Goal: Task Accomplishment & Management: Manage account settings

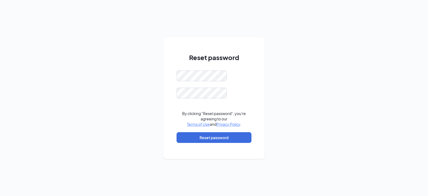
click at [108, 123] on div "Reset password By clicking "Reset password", you're agreeing to our Terms of Us…" at bounding box center [214, 98] width 428 height 196
click at [275, 62] on div "Reset password This field is required By clicking "Reset password", you're agre…" at bounding box center [214, 98] width 428 height 196
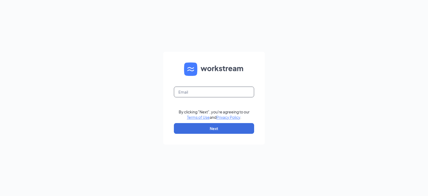
click at [213, 91] on input "text" at bounding box center [214, 91] width 80 height 11
type input "[EMAIL_ADDRESS][DOMAIN_NAME]"
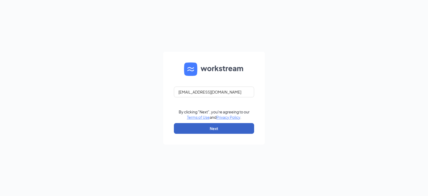
click at [224, 125] on button "Next" at bounding box center [214, 128] width 80 height 11
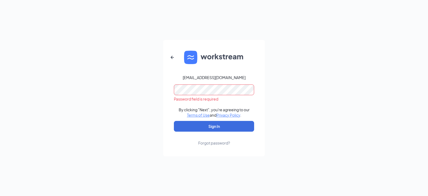
click at [219, 143] on div "Forgot password?" at bounding box center [214, 142] width 32 height 5
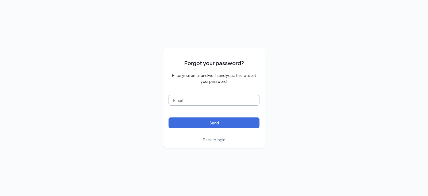
click at [206, 99] on input "text" at bounding box center [214, 100] width 91 height 11
type input "arbys5856@gmail.com"
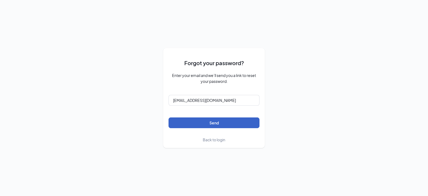
click at [218, 123] on button "Send" at bounding box center [214, 122] width 91 height 11
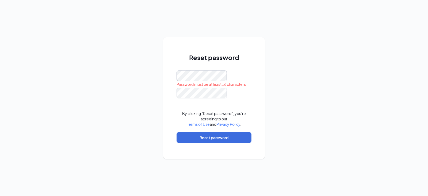
click at [0, 105] on div "Reset password Password must be at least 16 characters By clicking "Reset passw…" at bounding box center [214, 98] width 428 height 196
click at [211, 140] on button "Reset password" at bounding box center [214, 137] width 75 height 11
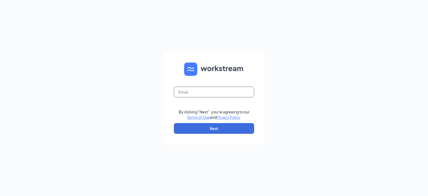
click at [210, 95] on input "text" at bounding box center [214, 91] width 80 height 11
type input "arbys5856@gmail.com"
click at [231, 123] on form "arbys5856@gmail.com By clicking "Next", you're agreeing to our Terms of Use and…" at bounding box center [214, 98] width 102 height 93
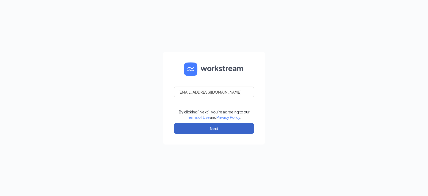
click at [231, 123] on button "Next" at bounding box center [214, 128] width 80 height 11
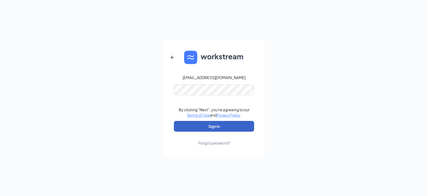
click at [232, 124] on button "Sign In" at bounding box center [214, 126] width 80 height 11
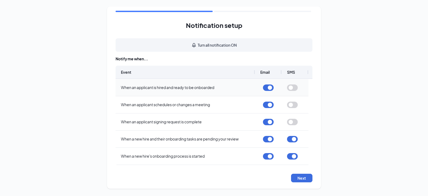
click at [309, 92] on div "When an applicant is hired and ready to be onboarded When an applicant schedule…" at bounding box center [214, 122] width 197 height 86
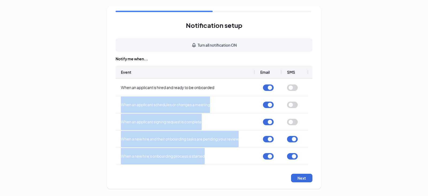
click at [328, 113] on div "Notification setup Turn all notification ON Notify me when... Event Email SMS W…" at bounding box center [214, 97] width 428 height 195
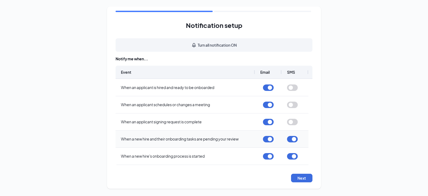
click at [296, 139] on button "button" at bounding box center [292, 139] width 11 height 6
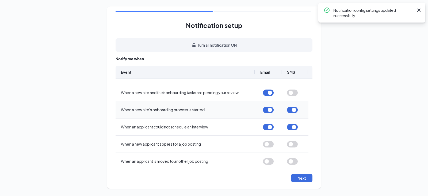
click at [294, 108] on button "button" at bounding box center [292, 109] width 11 height 6
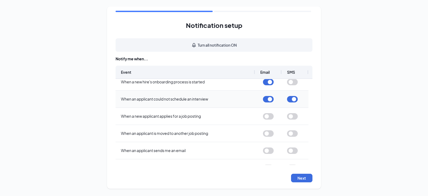
click at [292, 100] on button "button" at bounding box center [292, 99] width 11 height 6
click at [274, 132] on div at bounding box center [268, 133] width 27 height 17
click at [270, 132] on button "button" at bounding box center [268, 133] width 11 height 6
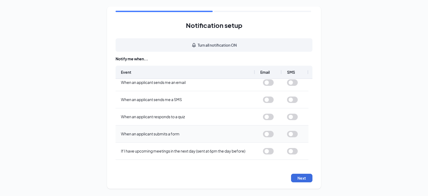
click at [268, 133] on button "button" at bounding box center [268, 134] width 11 height 6
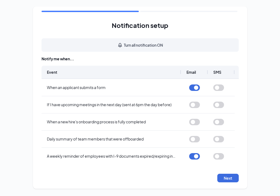
click at [253, 108] on div "Notification setup Turn all notification ON Notify me when... Event Email SMS W…" at bounding box center [140, 97] width 280 height 195
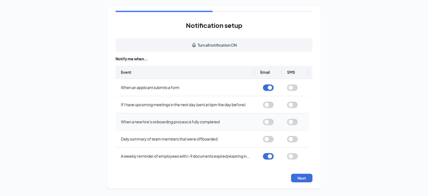
click at [270, 123] on button "button" at bounding box center [268, 122] width 11 height 6
click at [301, 176] on button "Next" at bounding box center [301, 177] width 21 height 9
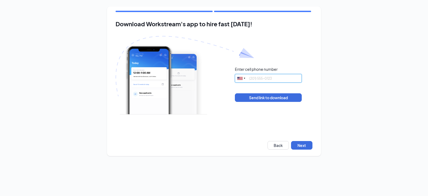
click at [273, 75] on input "tel" at bounding box center [268, 78] width 67 height 9
click at [301, 146] on button "Next" at bounding box center [301, 145] width 21 height 9
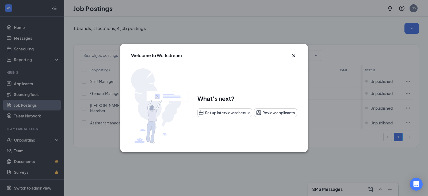
drag, startPoint x: 289, startPoint y: 141, endPoint x: 336, endPoint y: 158, distance: 49.8
click at [336, 158] on div "Welcome to Workstream What's next? Set up interview schedule Review applicants" at bounding box center [214, 98] width 428 height 196
click at [292, 54] on icon "Cross" at bounding box center [293, 55] width 6 height 6
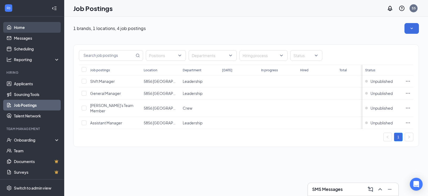
click at [31, 27] on link "Home" at bounding box center [37, 27] width 46 height 11
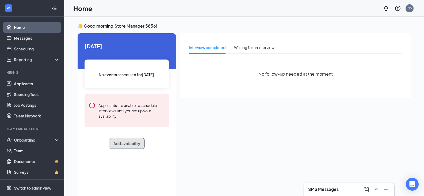
click at [140, 142] on button "Add availability" at bounding box center [127, 143] width 36 height 11
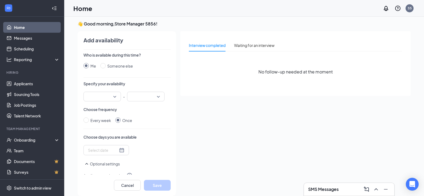
click at [114, 96] on input "search" at bounding box center [100, 96] width 27 height 9
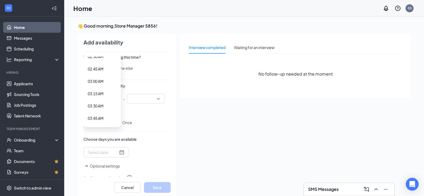
scroll to position [0, 0]
click at [155, 68] on div "Me Someone else" at bounding box center [126, 68] width 87 height 6
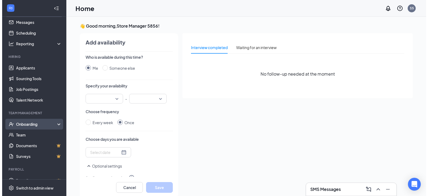
scroll to position [24, 0]
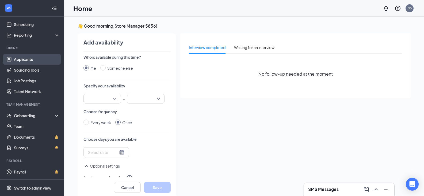
click at [47, 60] on link "Applicants" at bounding box center [37, 59] width 46 height 11
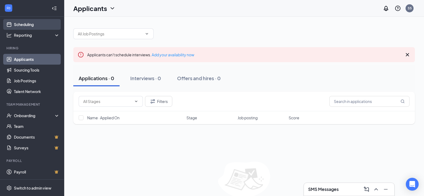
click at [40, 26] on link "Scheduling" at bounding box center [37, 24] width 46 height 11
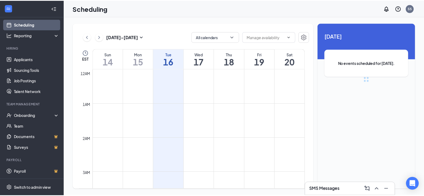
scroll to position [263, 0]
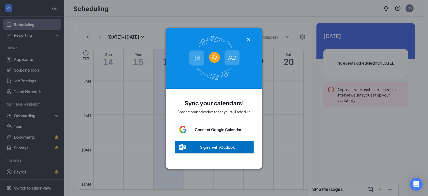
click at [249, 36] on icon "Cross" at bounding box center [248, 39] width 6 height 6
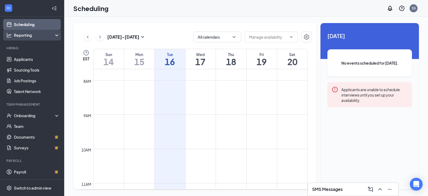
click at [41, 33] on div "Reporting" at bounding box center [37, 34] width 46 height 5
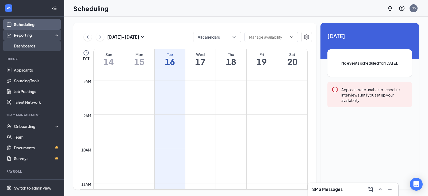
click at [35, 45] on link "Dashboards" at bounding box center [37, 45] width 46 height 11
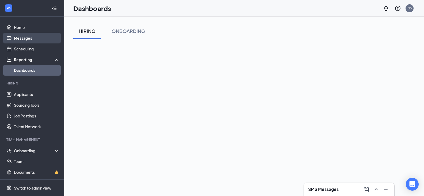
click at [43, 39] on link "Messages" at bounding box center [37, 38] width 46 height 11
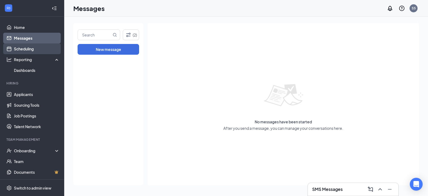
click at [42, 50] on link "Scheduling" at bounding box center [37, 48] width 46 height 11
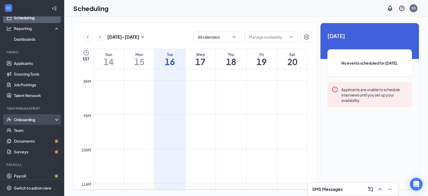
scroll to position [35, 0]
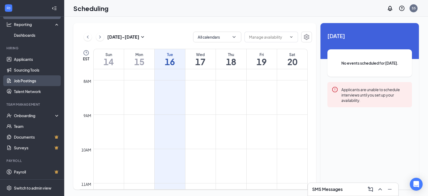
click at [46, 80] on link "Job Postings" at bounding box center [37, 80] width 46 height 11
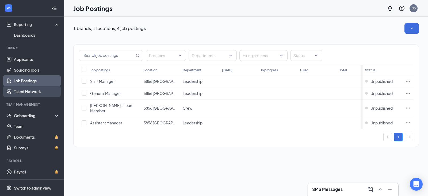
click at [47, 91] on link "Talent Network" at bounding box center [37, 91] width 46 height 11
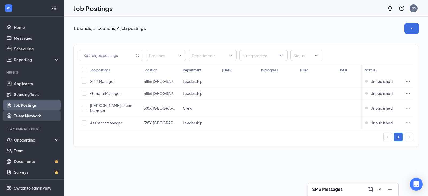
click at [21, 114] on link "Talent Network" at bounding box center [37, 115] width 46 height 11
